Goal: Information Seeking & Learning: Learn about a topic

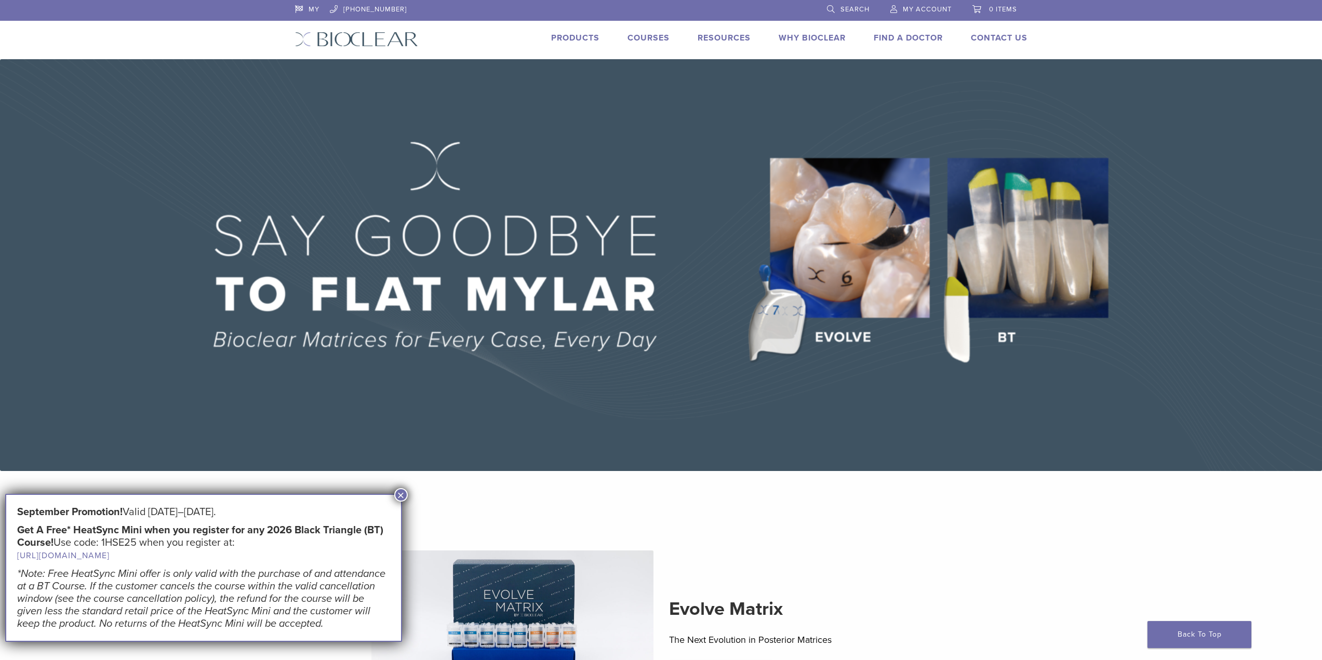
click at [1010, 342] on img at bounding box center [661, 265] width 1322 height 412
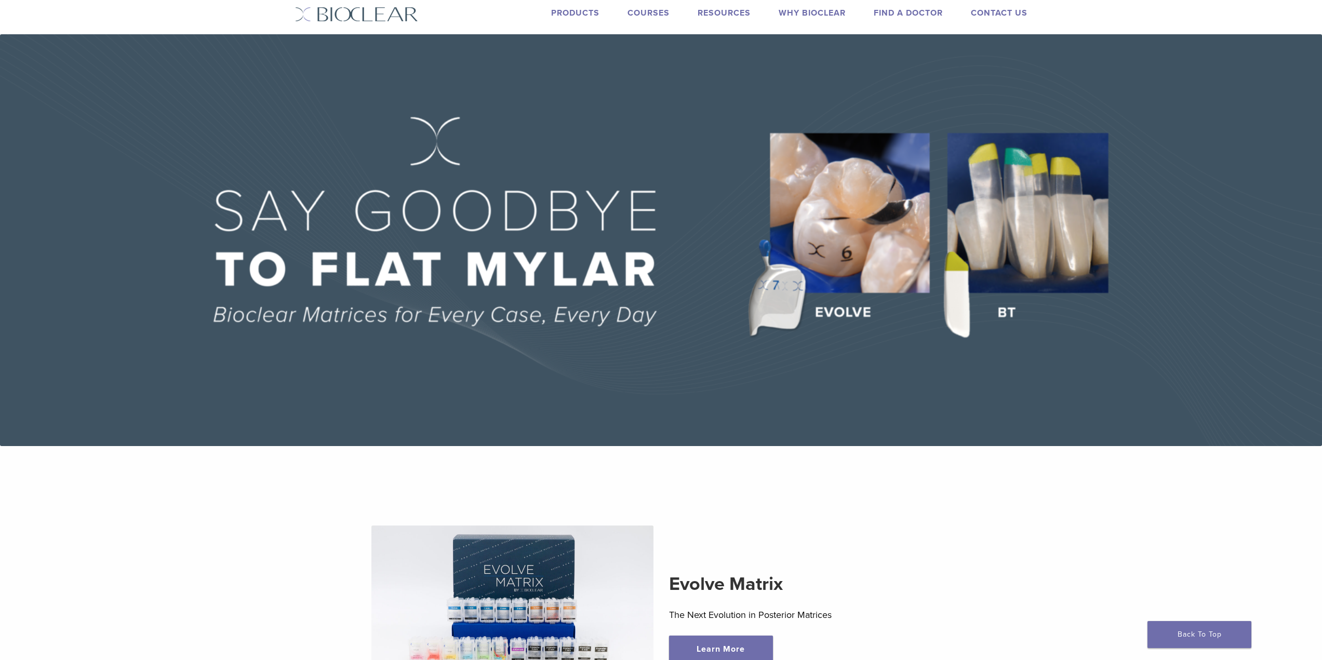
scroll to position [104, 0]
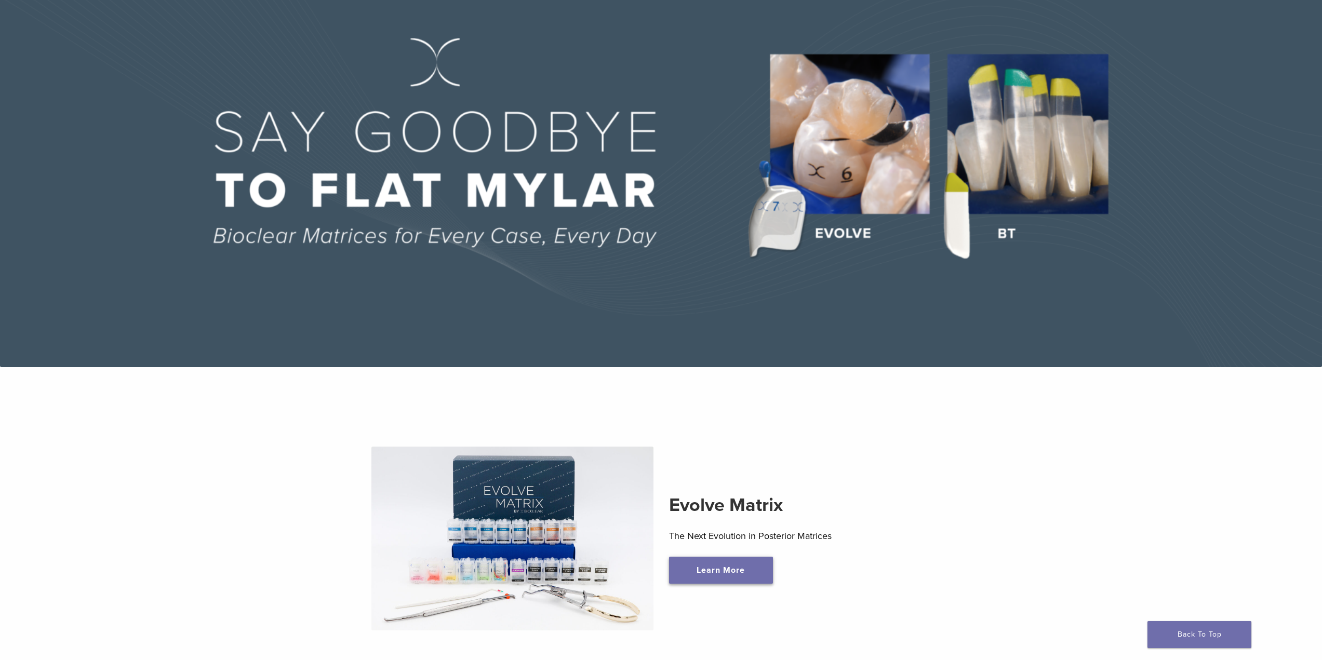
click at [733, 572] on link "Learn More" at bounding box center [721, 570] width 104 height 27
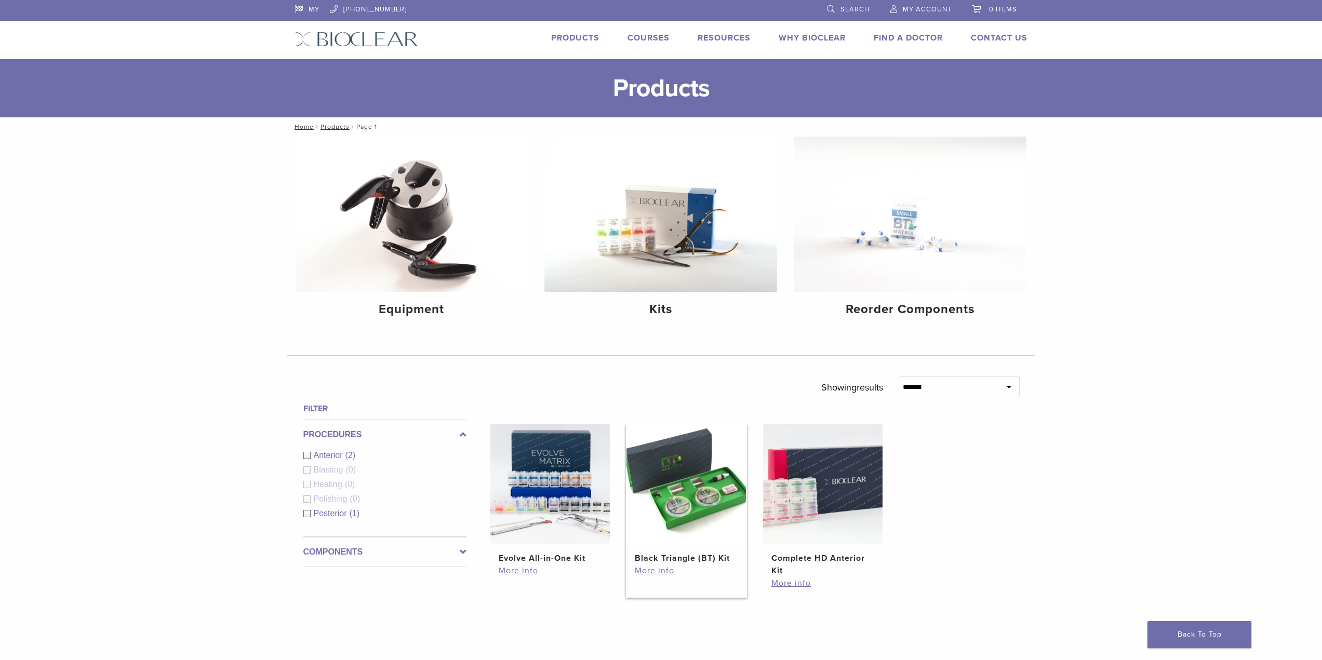
click at [679, 483] on img at bounding box center [685, 483] width 119 height 119
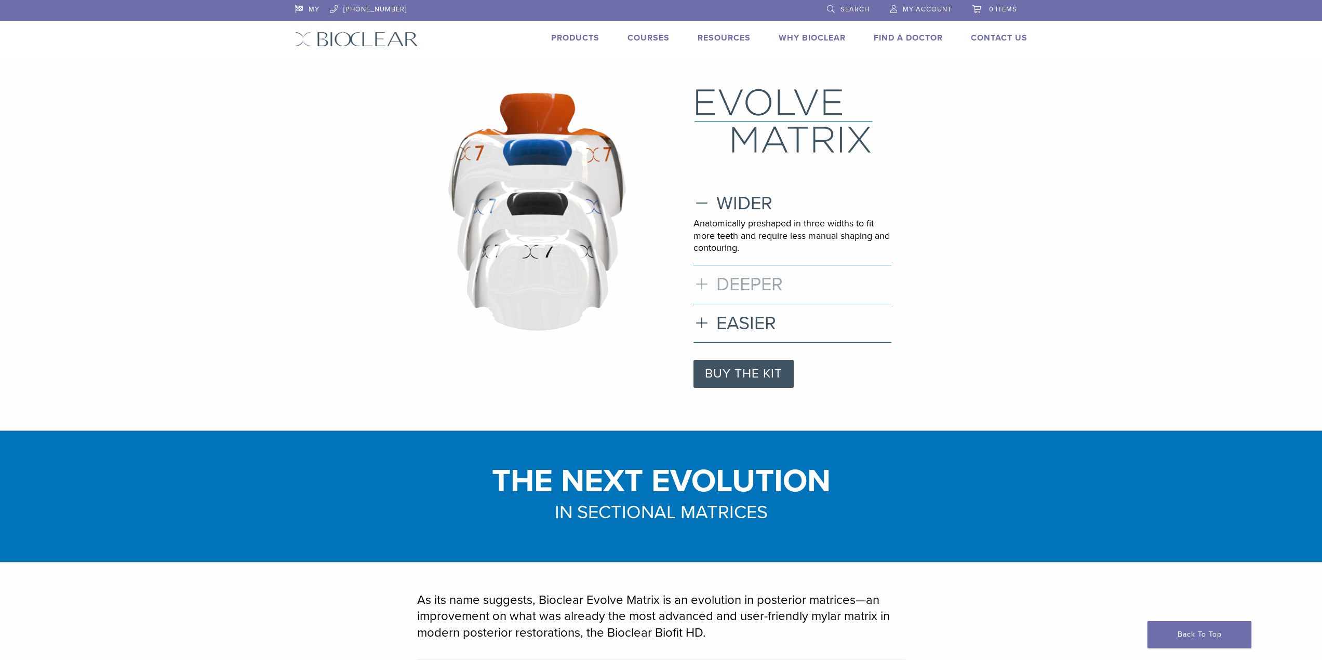
click at [703, 286] on h3 "DEEPER" at bounding box center [792, 284] width 198 height 22
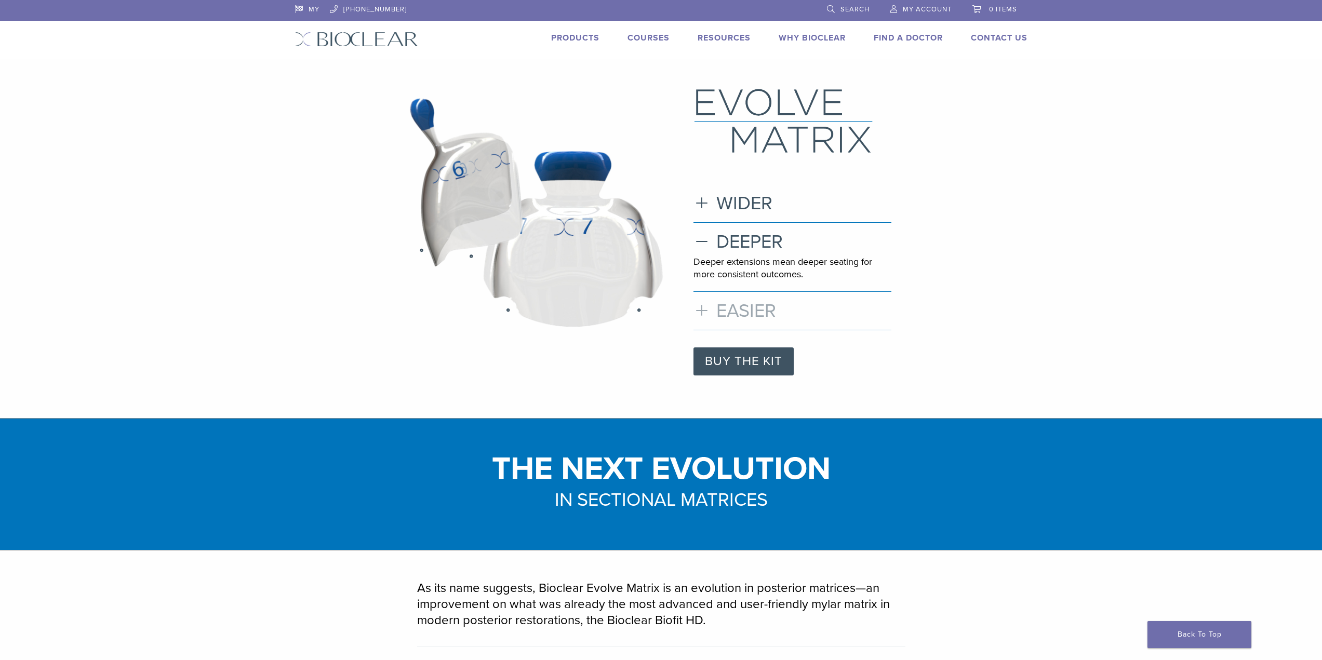
click at [696, 314] on h3 "EASIER" at bounding box center [792, 311] width 198 height 22
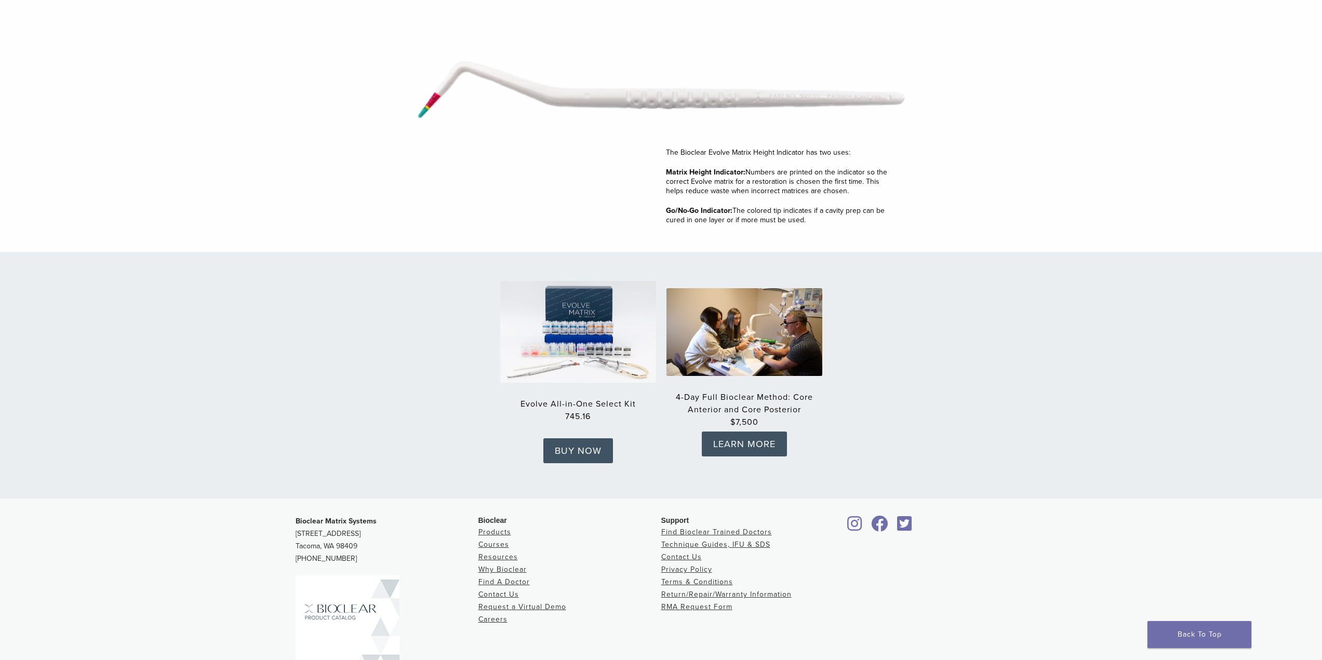
scroll to position [1465, 0]
